Goal: Information Seeking & Learning: Learn about a topic

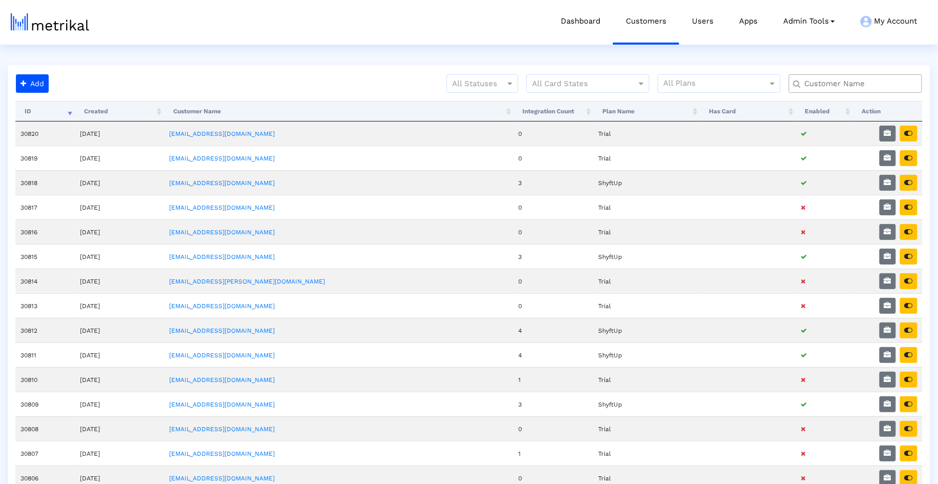
click at [868, 88] on input "text" at bounding box center [858, 83] width 120 height 11
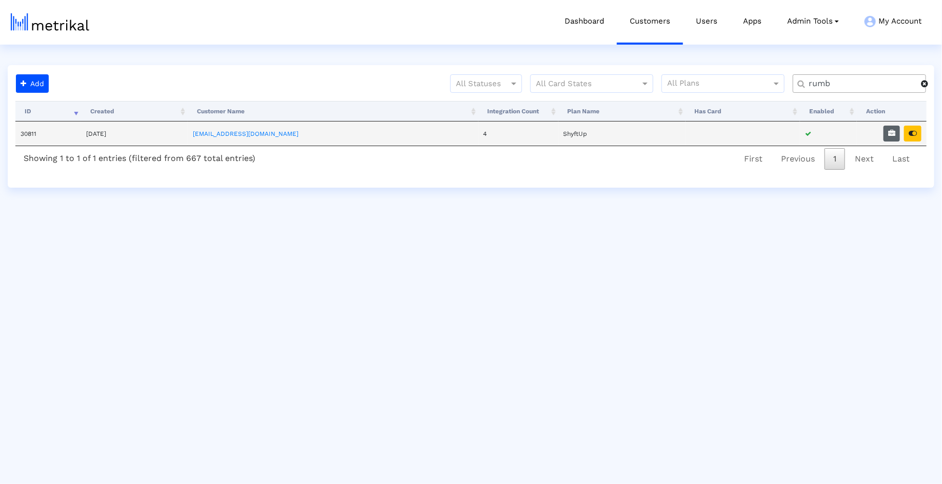
type input "rumb"
click at [891, 130] on icon "button" at bounding box center [891, 133] width 7 height 7
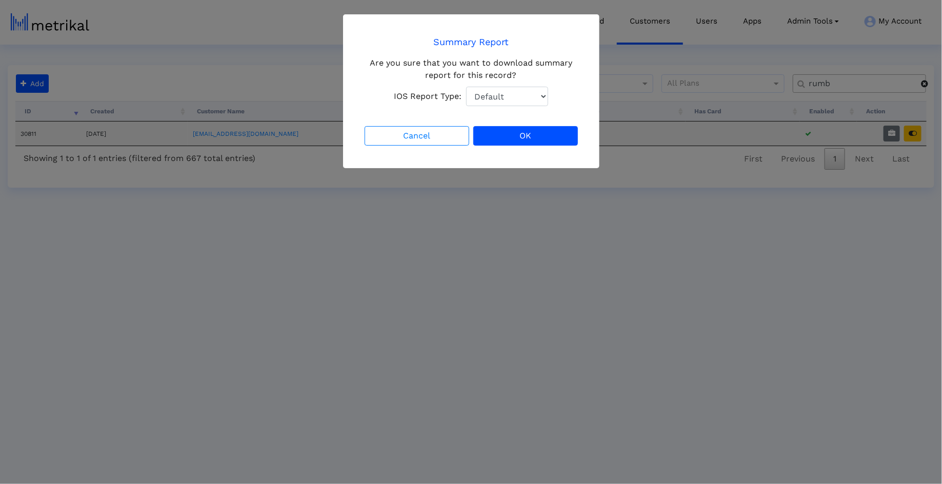
click at [476, 105] on select "Default Total Downloads New Downloads Redownloads" at bounding box center [507, 96] width 82 height 19
select select "1: 1"
click at [466, 87] on select "Default Total Downloads New Downloads Redownloads" at bounding box center [507, 96] width 82 height 19
click at [493, 135] on button "OK" at bounding box center [525, 135] width 105 height 19
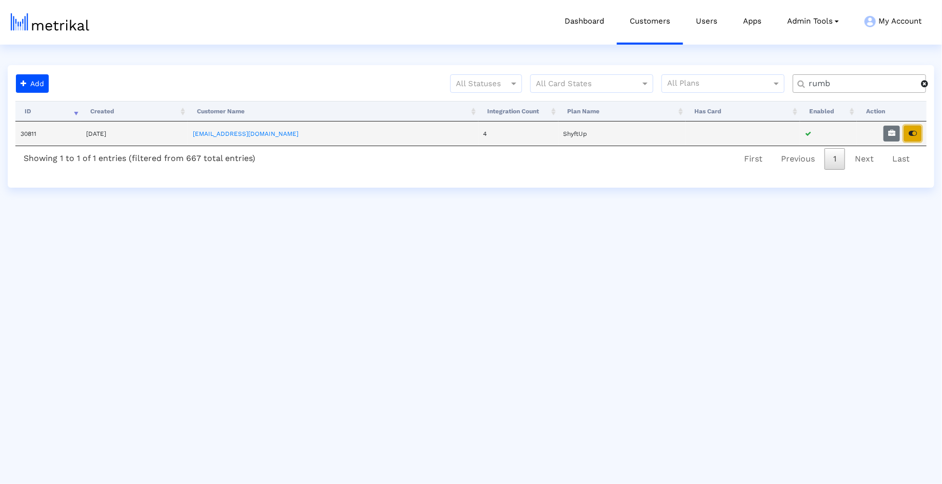
click at [912, 135] on icon "button" at bounding box center [912, 133] width 8 height 7
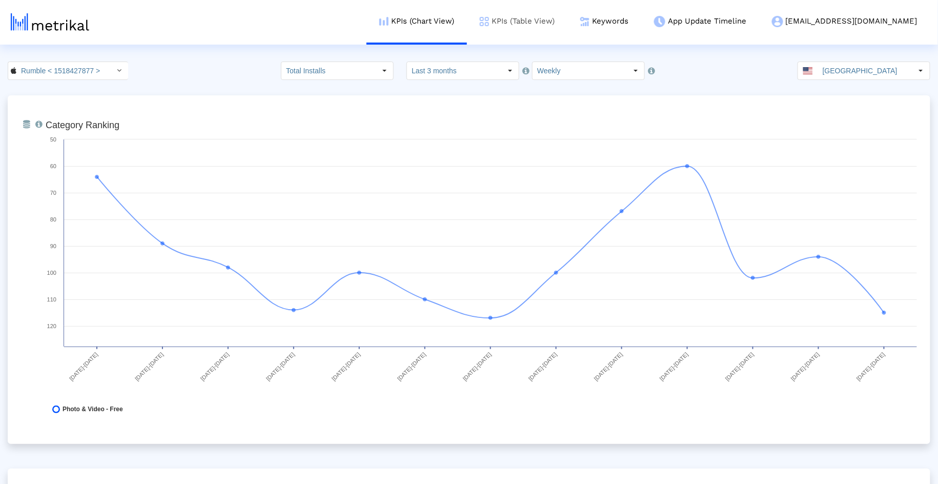
click at [567, 28] on link "KPIs (Table View)" at bounding box center [517, 21] width 100 height 43
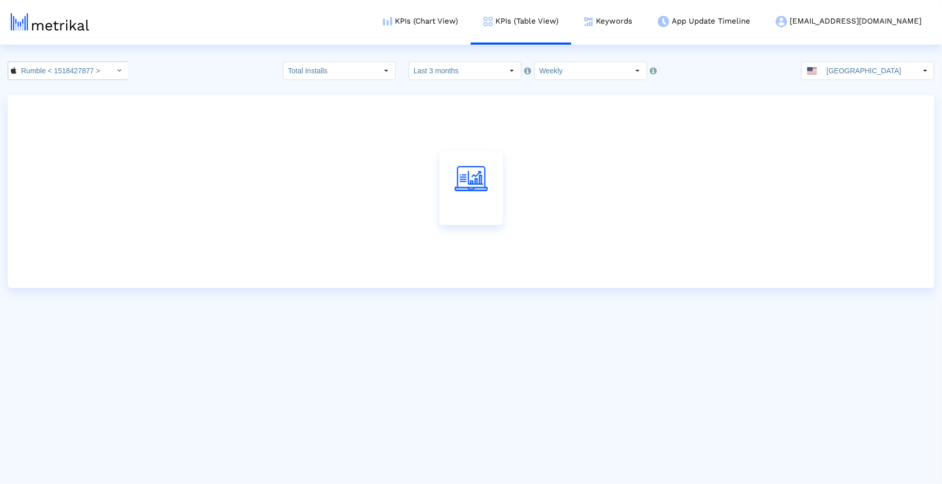
click at [93, 71] on input "Rumble < 1518427877 >" at bounding box center [62, 70] width 92 height 17
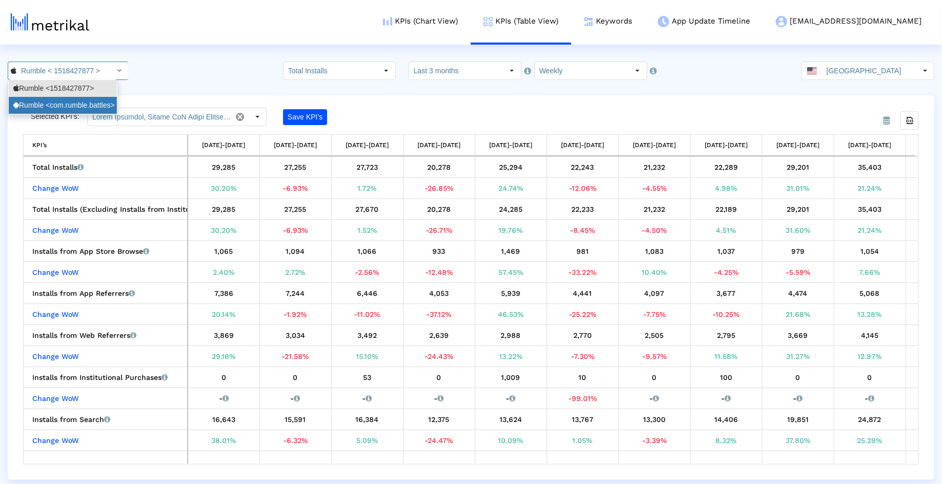
click at [89, 97] on div "Rumble <com.rumble.battles>" at bounding box center [63, 105] width 108 height 17
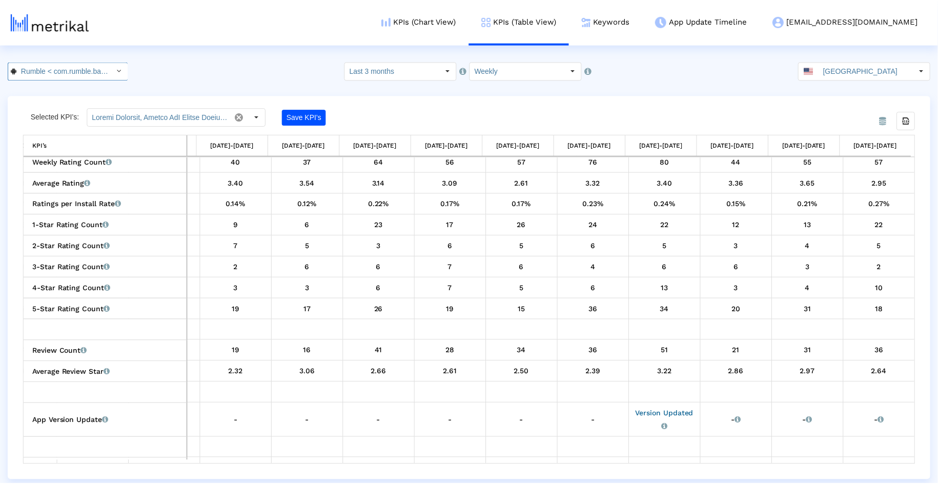
scroll to position [390, 205]
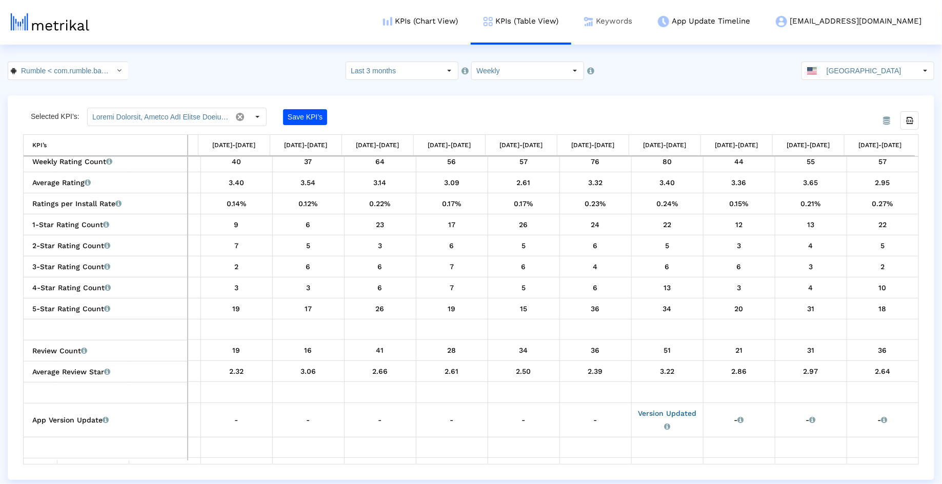
click at [593, 20] on img at bounding box center [588, 21] width 9 height 9
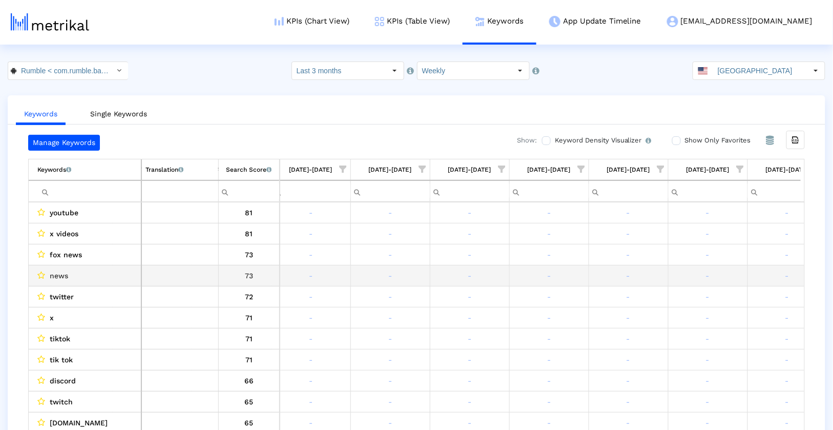
scroll to position [0, 272]
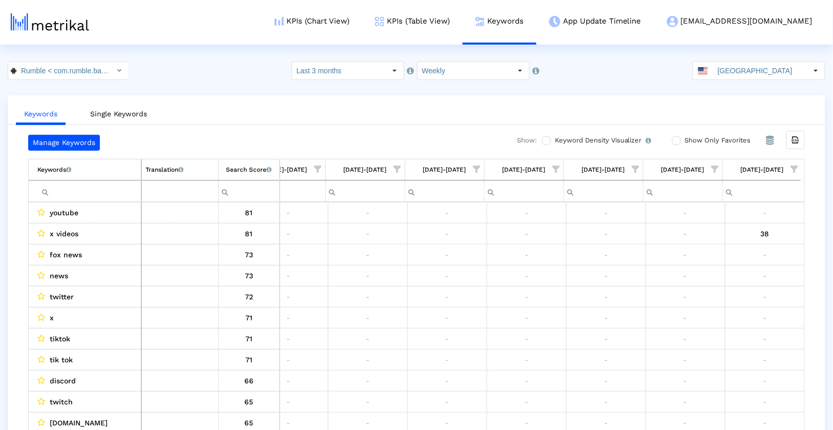
click at [798, 166] on span "Show filter options for column '08/31/25-09/06/25'" at bounding box center [794, 169] width 7 height 7
click at [737, 239] on div "Is One" at bounding box center [745, 241] width 92 height 20
click at [737, 262] on div "Between 2-3" at bounding box center [745, 262] width 92 height 20
click at [737, 275] on div "Between 4-5" at bounding box center [745, 282] width 92 height 20
click at [713, 335] on div "OK" at bounding box center [711, 326] width 56 height 18
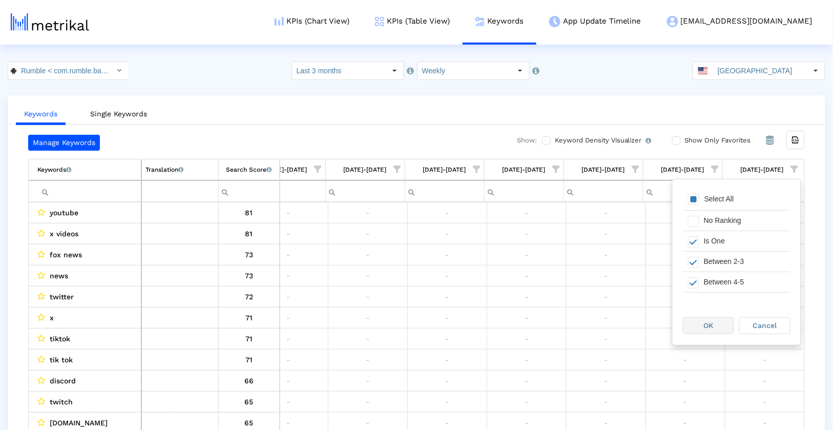
click at [715, 322] on div "OK" at bounding box center [709, 326] width 50 height 16
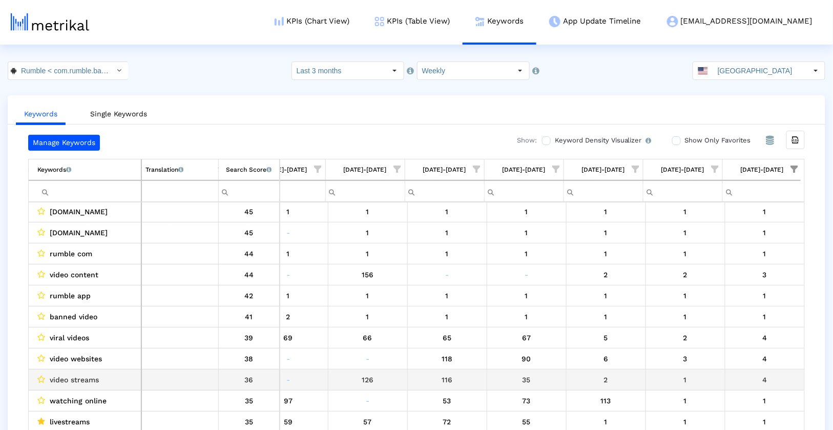
scroll to position [69, 272]
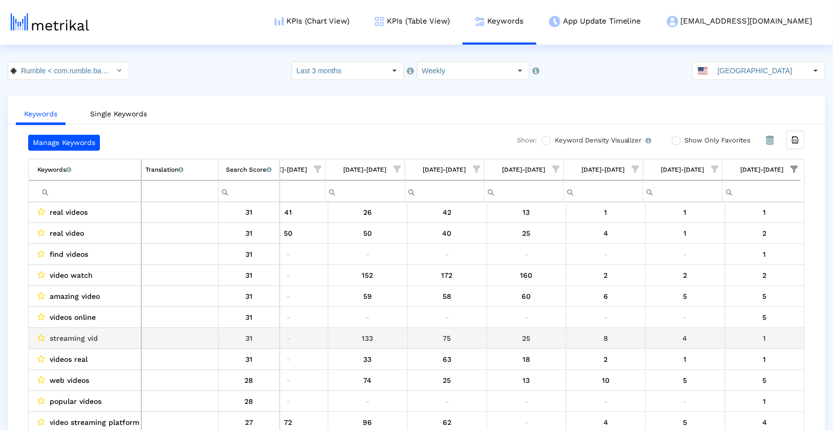
click at [690, 343] on td "4" at bounding box center [685, 338] width 79 height 21
click at [54, 334] on span "streaming vid" at bounding box center [74, 338] width 48 height 13
drag, startPoint x: 54, startPoint y: 334, endPoint x: 107, endPoint y: 335, distance: 52.3
click at [107, 335] on div "streaming vid" at bounding box center [87, 338] width 100 height 13
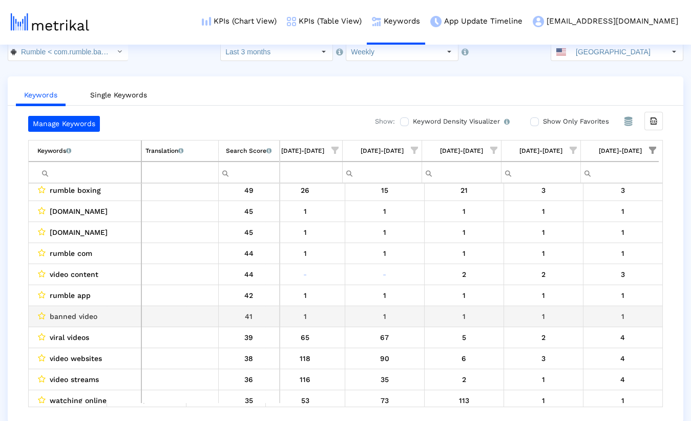
scroll to position [0, 0]
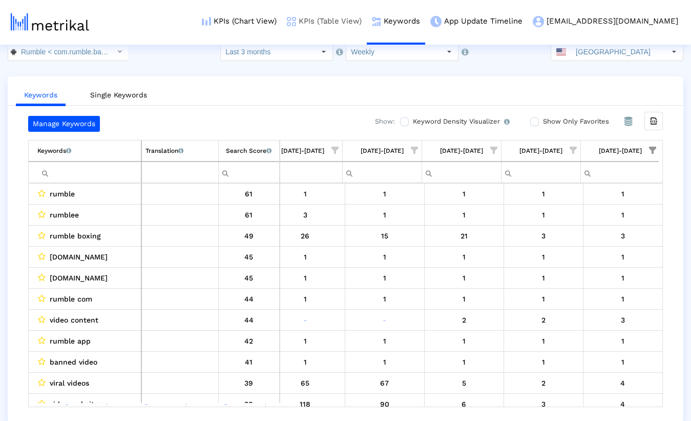
click at [358, 35] on link "KPIs (Table View)" at bounding box center [324, 21] width 85 height 43
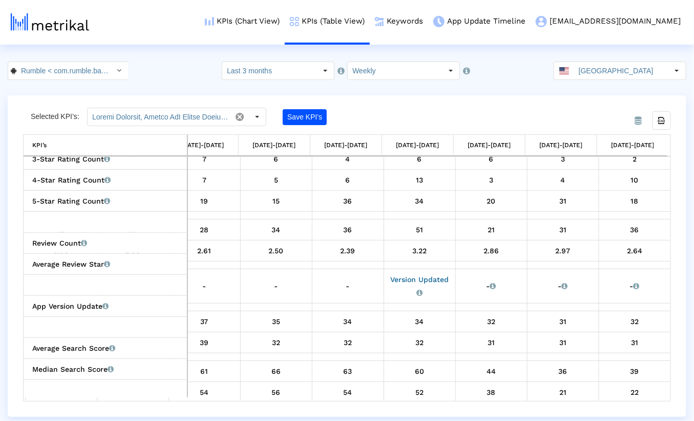
scroll to position [542, 452]
